Goal: Information Seeking & Learning: Compare options

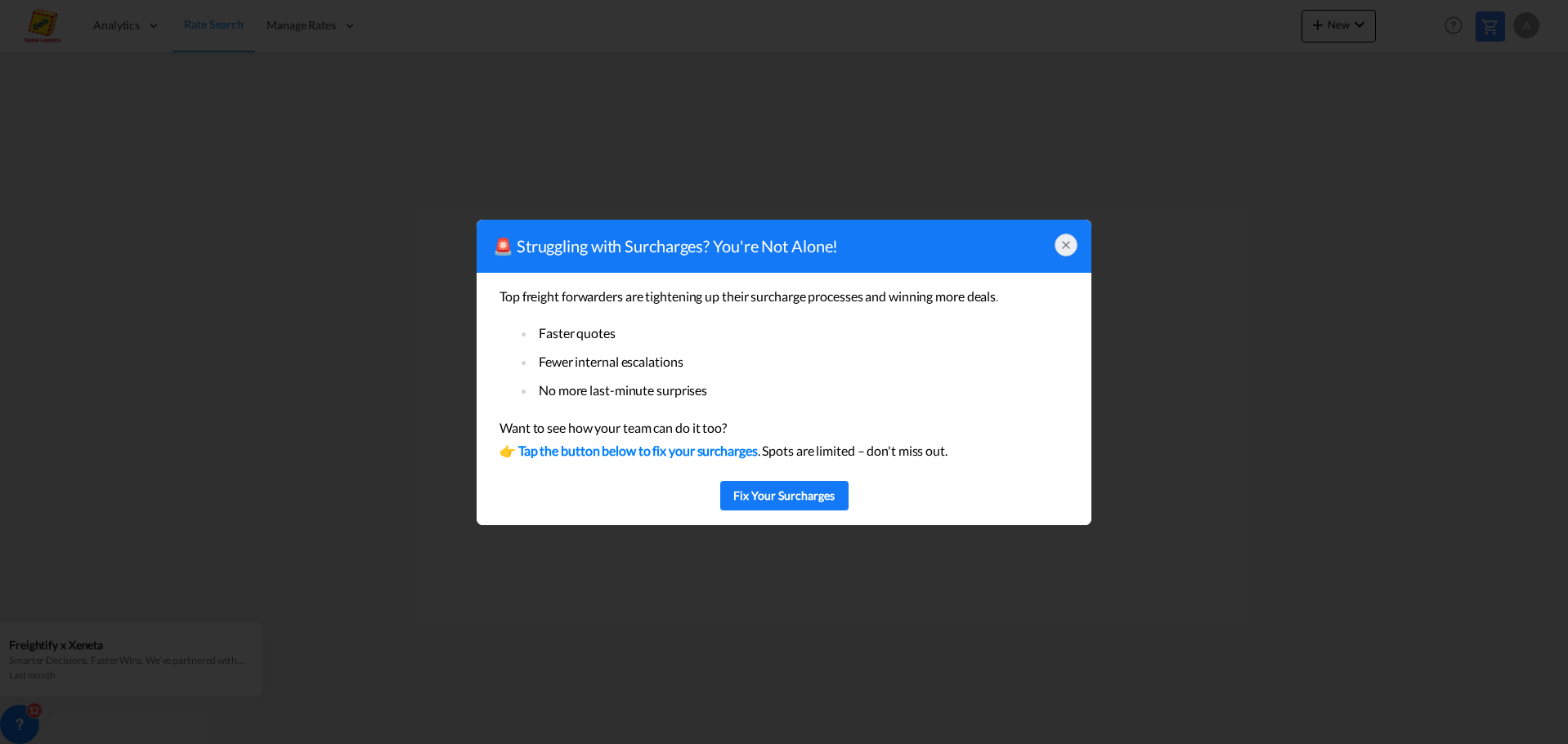
click at [1073, 242] on div at bounding box center [1066, 245] width 23 height 23
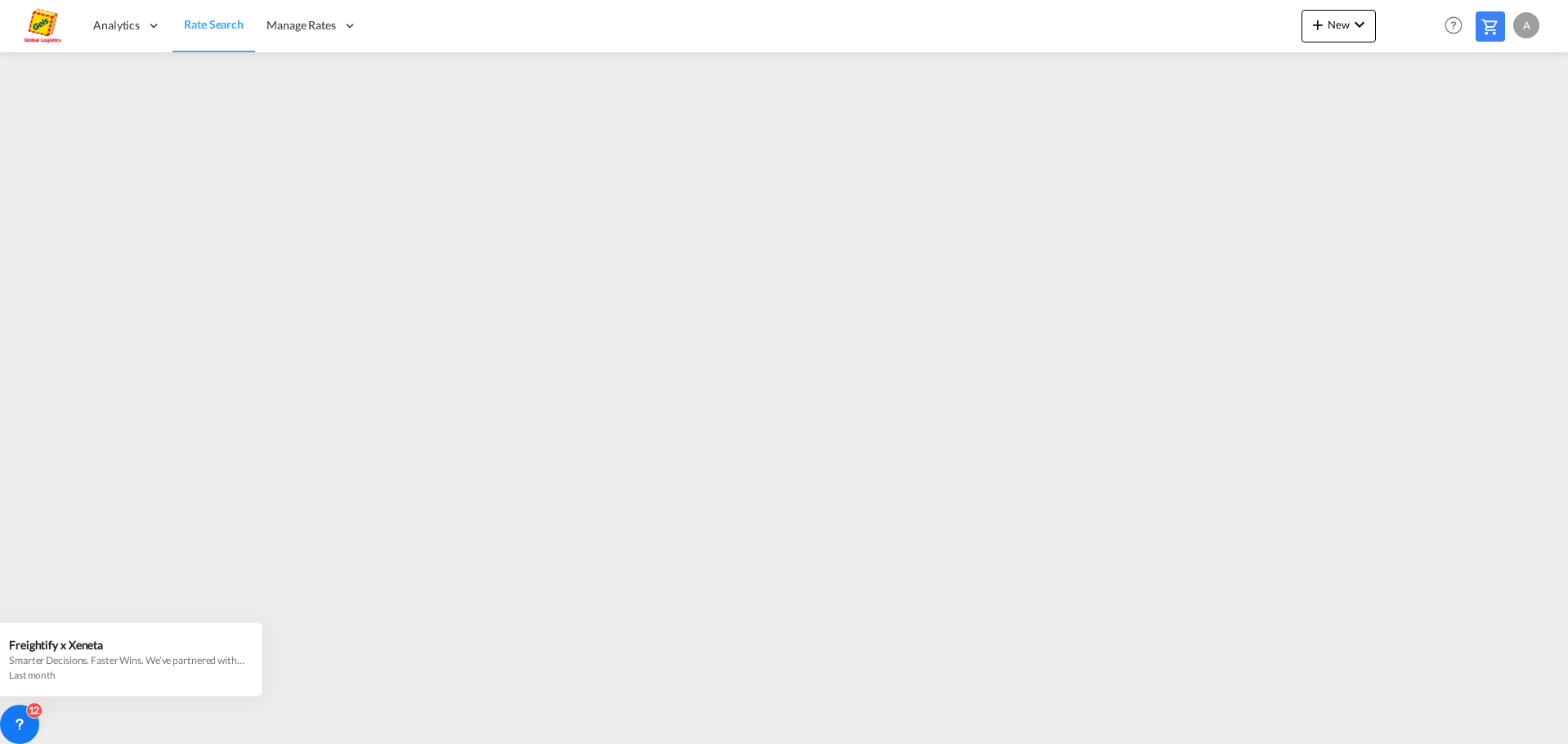
click at [198, 17] on span "Rate Search" at bounding box center [214, 24] width 60 height 13
